Goal: Task Accomplishment & Management: Manage account settings

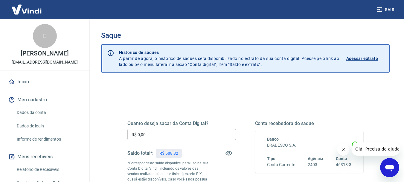
click at [158, 133] on input "R$ 0,00" at bounding box center [182, 134] width 109 height 11
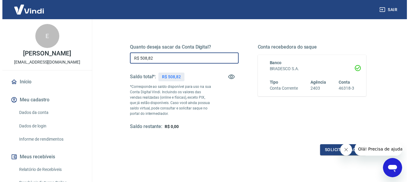
scroll to position [90, 0]
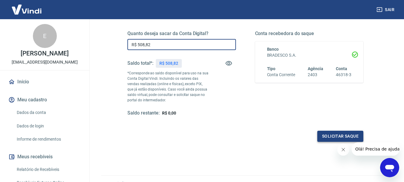
type input "R$ 508,82"
click at [330, 133] on button "Solicitar saque" at bounding box center [341, 136] width 46 height 11
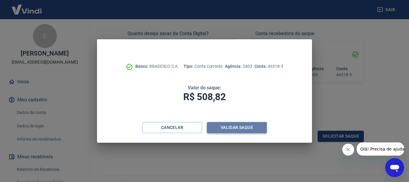
click at [245, 128] on button "Validar saque" at bounding box center [237, 127] width 60 height 11
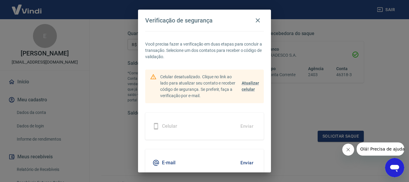
click at [242, 163] on button "Enviar" at bounding box center [246, 162] width 19 height 13
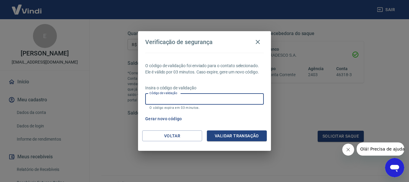
click at [169, 96] on div "Código de validação Código de validação O código expira em 03 minutos." at bounding box center [204, 101] width 119 height 16
type input "479142"
click at [240, 135] on button "Validar transação" at bounding box center [237, 135] width 60 height 11
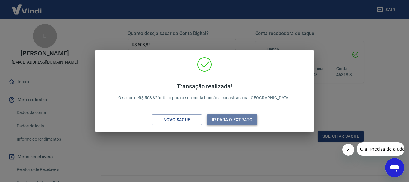
click at [227, 119] on button "Ir para o extrato" at bounding box center [232, 119] width 51 height 11
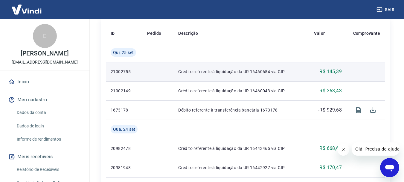
scroll to position [150, 0]
